Goal: Transaction & Acquisition: Obtain resource

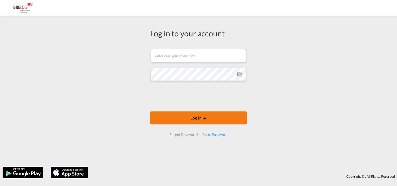
type input "[PERSON_NAME][EMAIL_ADDRESS][PERSON_NAME][DOMAIN_NAME]"
click at [186, 118] on button "Log In" at bounding box center [198, 117] width 97 height 13
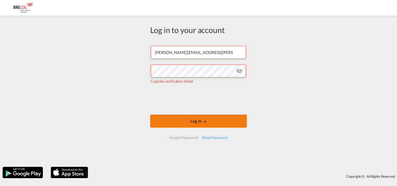
click at [210, 122] on button "Log In" at bounding box center [198, 121] width 97 height 13
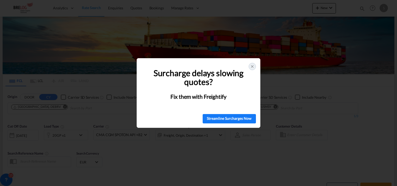
click at [53, 53] on div "🚨 Struggling with Surcharges? You're Not Alone! Surcharge delays slowing quotes…" at bounding box center [198, 93] width 397 height 186
click at [254, 65] on div at bounding box center [252, 66] width 7 height 7
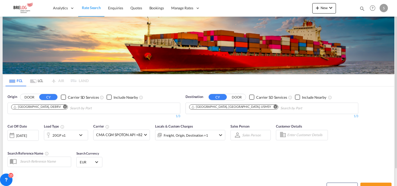
click at [63, 105] on md-icon "Remove" at bounding box center [65, 107] width 4 height 4
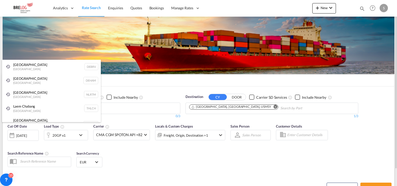
click at [34, 95] on div "[GEOGRAPHIC_DATA] [GEOGRAPHIC_DATA] NLRTM" at bounding box center [51, 95] width 99 height 14
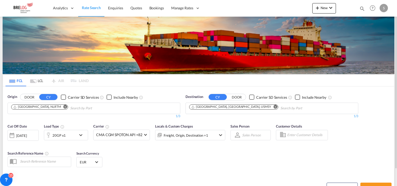
click at [273, 105] on md-icon "Remove" at bounding box center [275, 107] width 4 height 4
click at [235, 59] on body "Analytics Dashboard Rate Search Enquiries Quotes Bookings" at bounding box center [198, 93] width 397 height 186
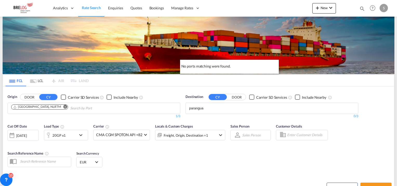
click at [205, 70] on div "No ports matching were found." at bounding box center [229, 67] width 99 height 14
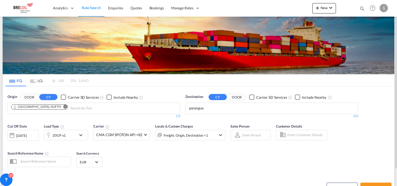
click at [208, 104] on input "parangua" at bounding box center [213, 108] width 49 height 8
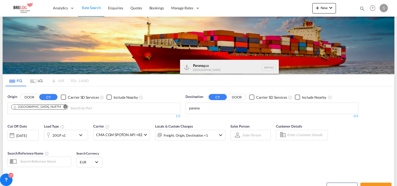
type input "parana"
click at [205, 66] on div "Parana gua [GEOGRAPHIC_DATA] BRPNG" at bounding box center [229, 68] width 99 height 16
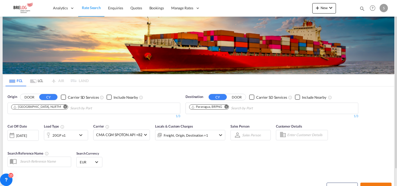
click at [377, 185] on span "Search Rates" at bounding box center [375, 187] width 25 height 4
type input "NLRTM to BRPNG / [DATE]"
